Goal: Information Seeking & Learning: Check status

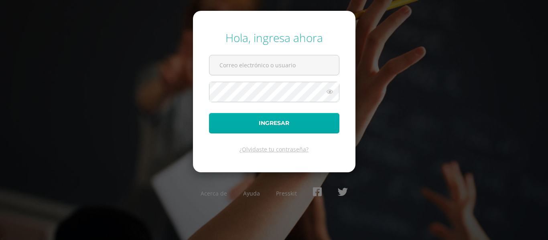
type input "[EMAIL_ADDRESS][DOMAIN_NAME]"
click at [313, 119] on button "Ingresar" at bounding box center [274, 123] width 130 height 20
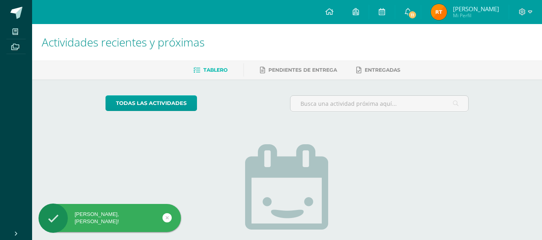
click at [436, 18] on img at bounding box center [439, 12] width 16 height 16
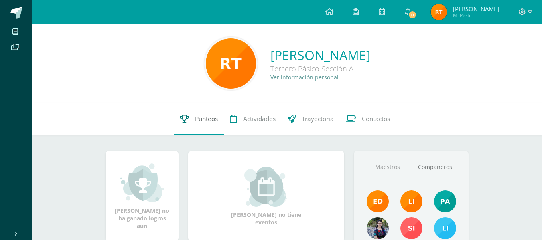
click at [212, 128] on link "Punteos" at bounding box center [199, 119] width 50 height 32
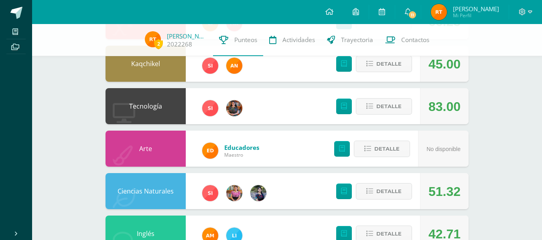
scroll to position [121, 0]
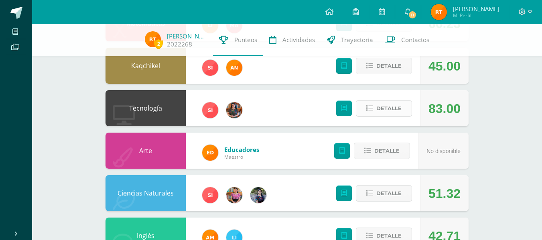
click at [397, 108] on span "Detalle" at bounding box center [388, 108] width 25 height 15
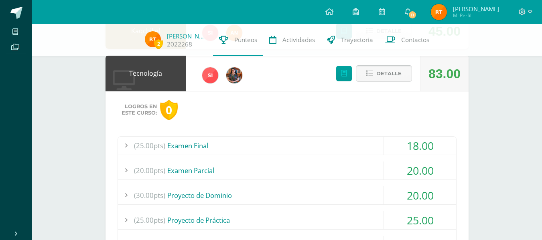
scroll to position [156, 0]
click at [203, 145] on div "(25.00pts) Examen Final" at bounding box center [287, 145] width 338 height 18
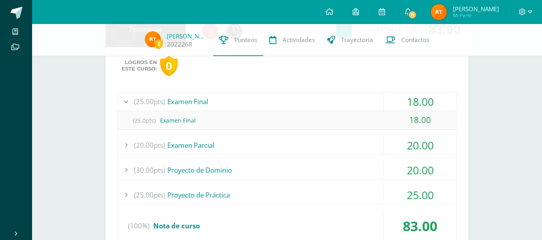
scroll to position [216, 0]
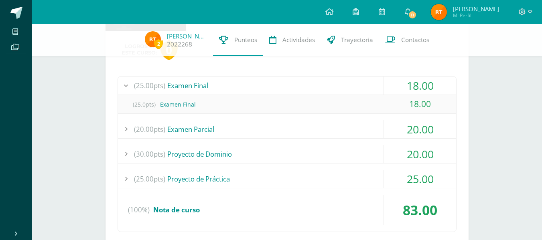
click at [203, 152] on div "(30.00pts) Proyecto de Dominio" at bounding box center [287, 154] width 338 height 18
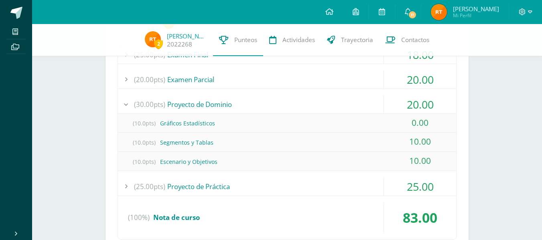
scroll to position [255, 0]
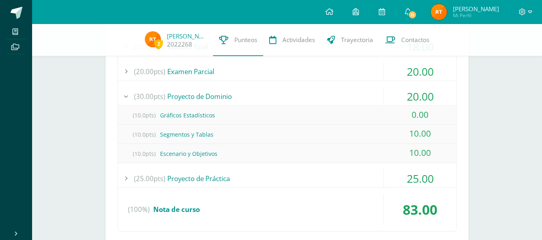
click at [208, 179] on div "(25.00pts) Proyecto de Práctica" at bounding box center [287, 179] width 338 height 18
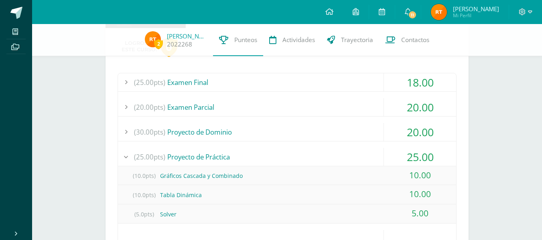
scroll to position [216, 0]
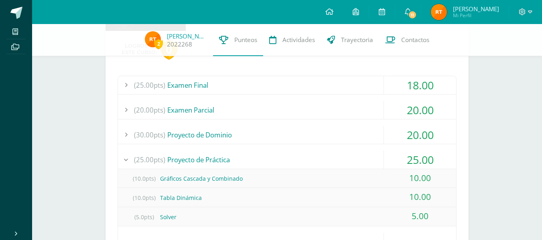
click at [215, 157] on div "(25.00pts) Proyecto de Práctica" at bounding box center [287, 160] width 338 height 18
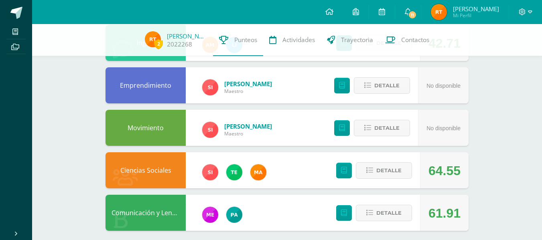
scroll to position [525, 0]
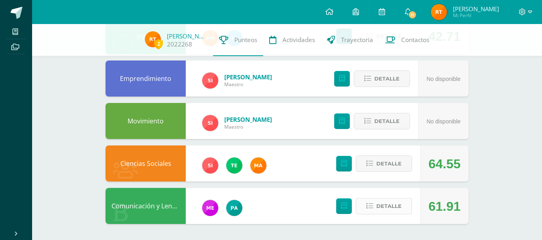
click at [393, 204] on span "Detalle" at bounding box center [388, 206] width 25 height 15
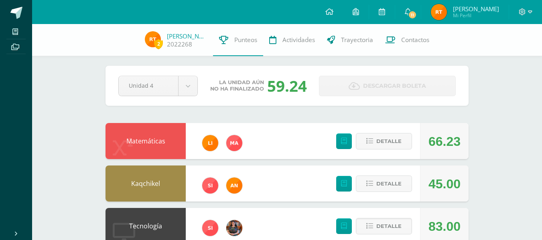
scroll to position [0, 0]
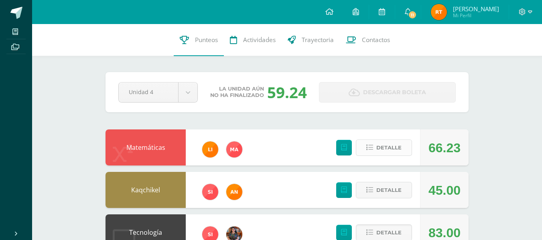
click at [389, 148] on span "Detalle" at bounding box center [388, 147] width 25 height 15
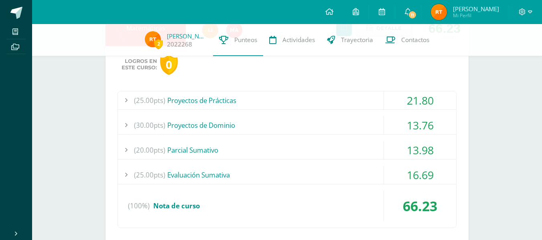
scroll to position [117, 0]
click at [219, 97] on div "(25.00pts) Proyectos de Prácticas" at bounding box center [287, 100] width 338 height 18
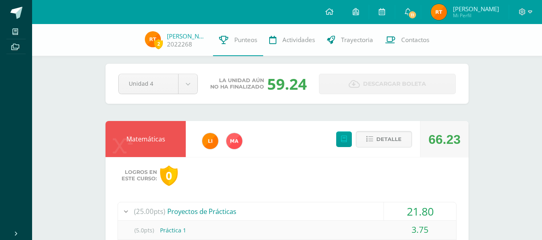
scroll to position [5, 0]
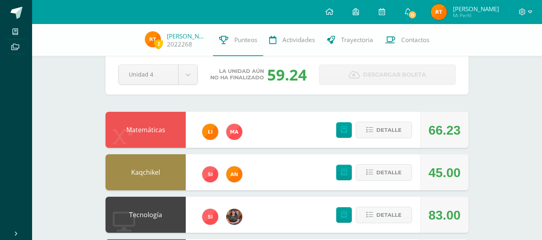
scroll to position [14, 0]
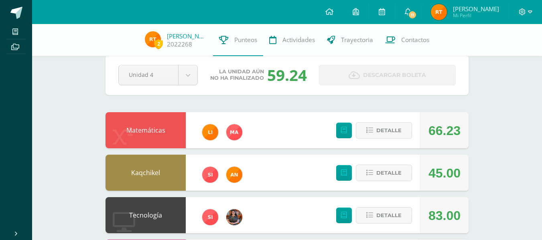
click at [522, 6] on div at bounding box center [525, 12] width 33 height 24
click at [521, 14] on icon at bounding box center [522, 11] width 7 height 7
click at [495, 53] on span "Cerrar sesión" at bounding box center [504, 55] width 36 height 8
